Goal: Transaction & Acquisition: Purchase product/service

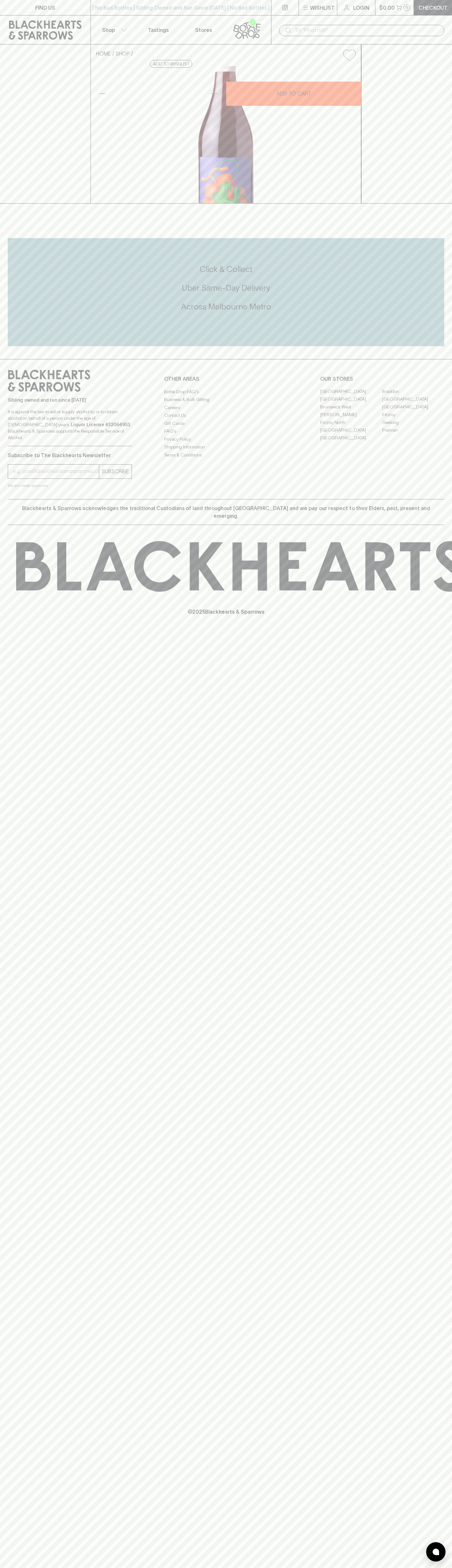
click at [328, 18] on div "​" at bounding box center [361, 30] width 181 height 29
click at [442, 203] on div "HOME SHOP [GEOGRAPHIC_DATA] Red 2024 $30.00 Add to wishlist 10% discount when p…" at bounding box center [226, 124] width 452 height 159
click at [348, 1567] on html "FIND US | No Bad Bottles | Sibling Owned and Run Since [DATE] | No Bad Bottles …" at bounding box center [226, 784] width 452 height 1568
click at [29, 203] on div "HOME SHOP [GEOGRAPHIC_DATA] Red 2024 $30.00 Add to wishlist 10% discount when p…" at bounding box center [226, 124] width 452 height 159
